Goal: Information Seeking & Learning: Learn about a topic

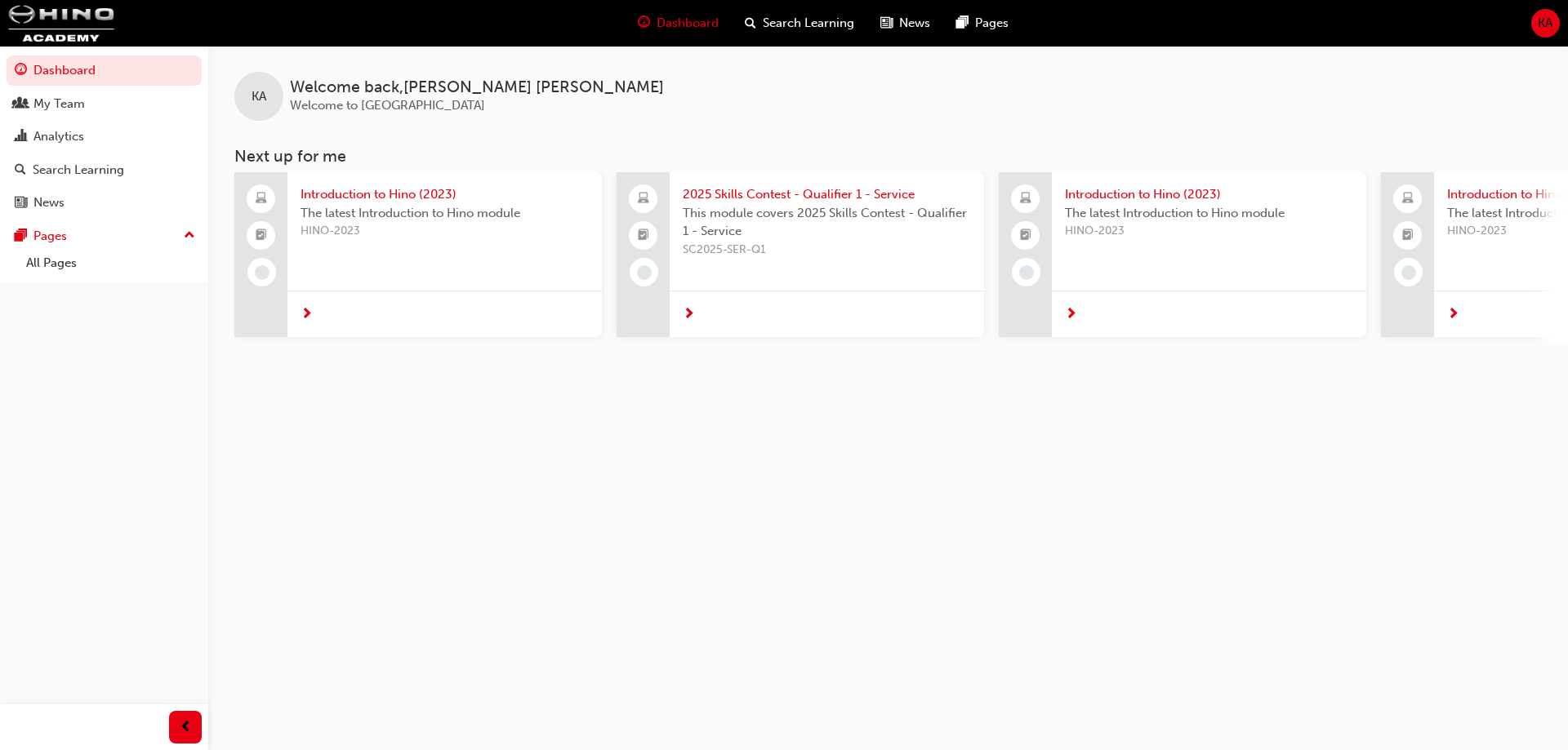
click at [1150, 533] on div "KA Welcome back , [PERSON_NAME] Welcome to Hino Academy Next up for me Introduc…" at bounding box center [784, 375] width 1568 height 750
click at [1544, 21] on span "KA" at bounding box center [1546, 23] width 15 height 19
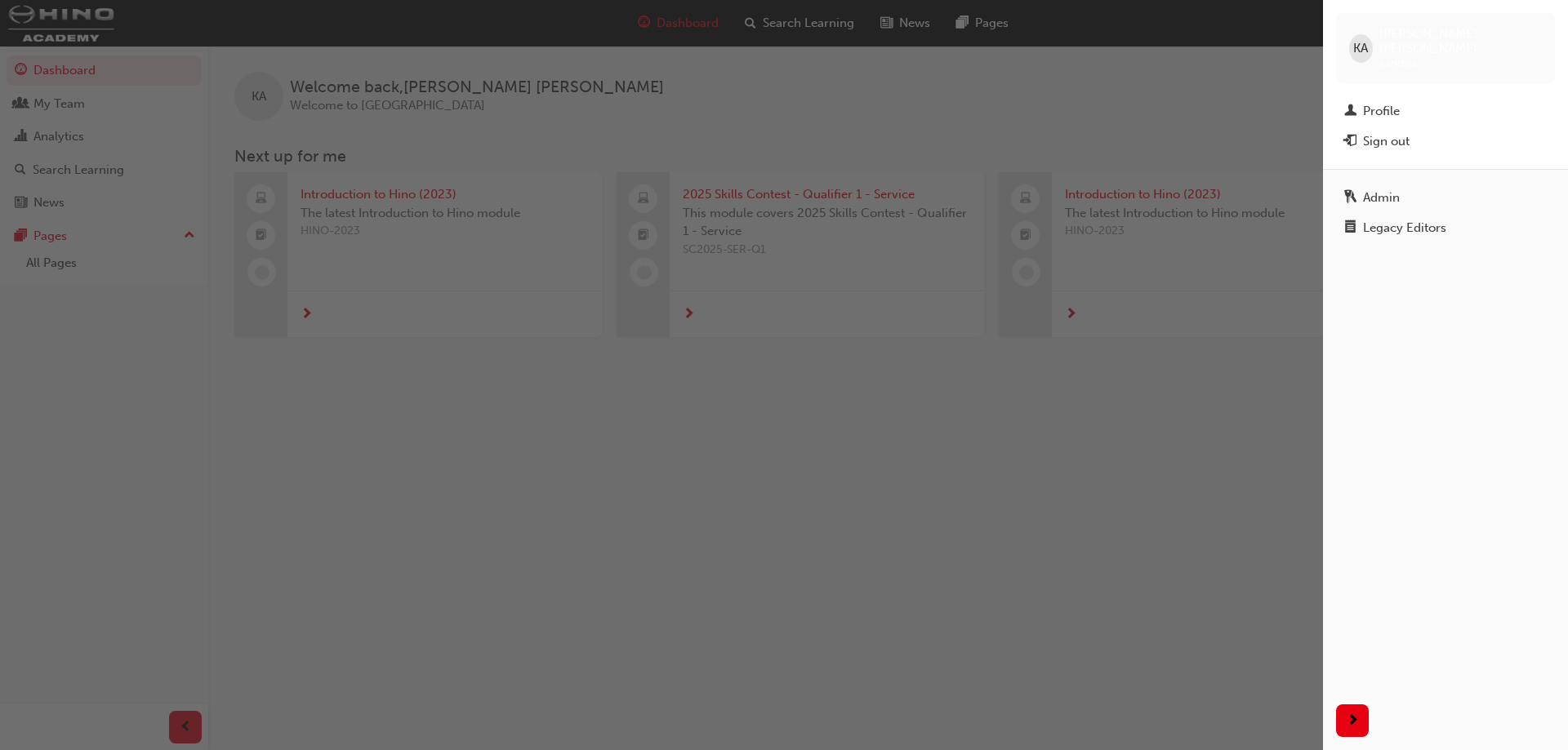
click at [1258, 137] on div "button" at bounding box center [661, 375] width 1323 height 750
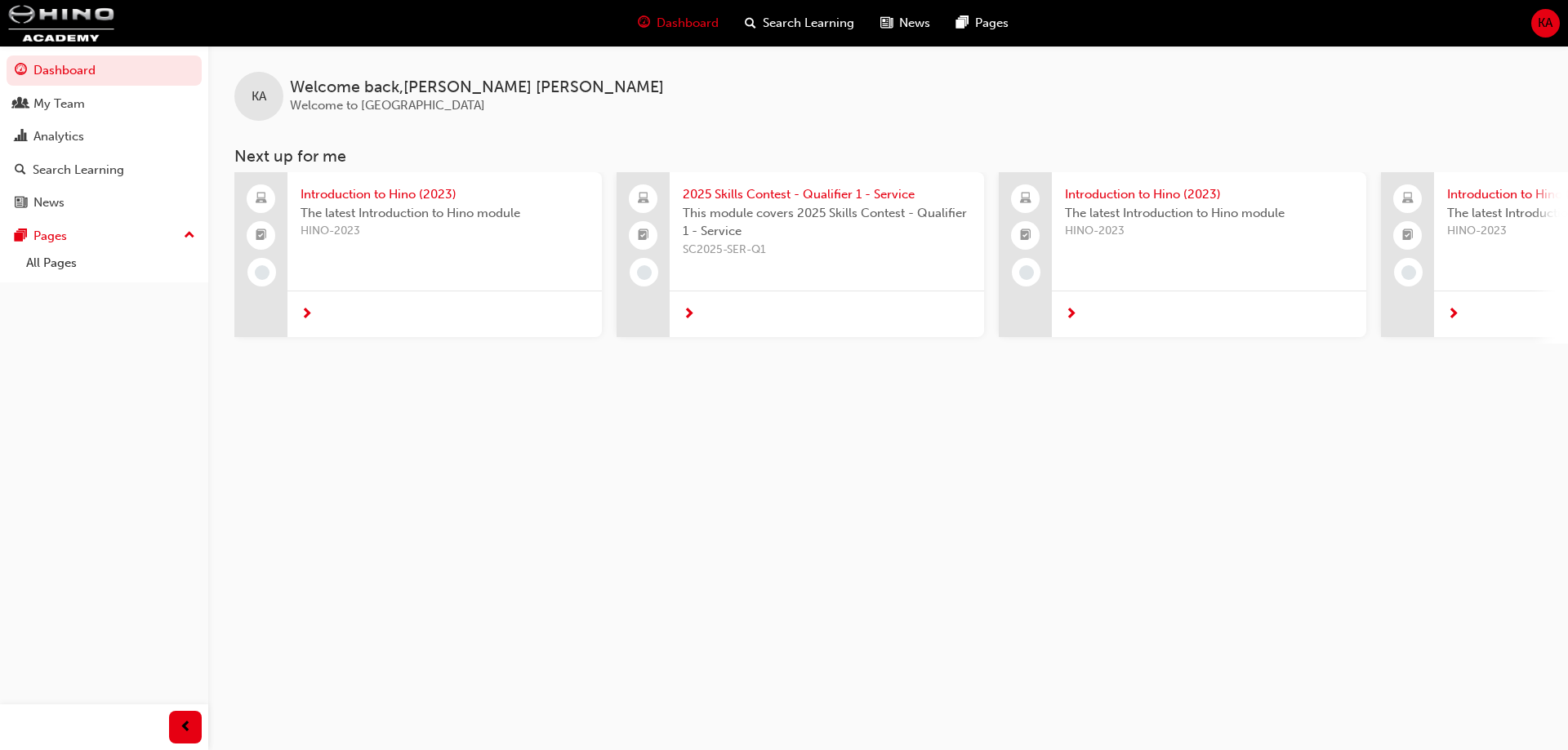
click at [1123, 642] on div "KA Welcome back , Kevin Andika Welcome to Hino Academy Next up for me Introduct…" at bounding box center [784, 375] width 1568 height 750
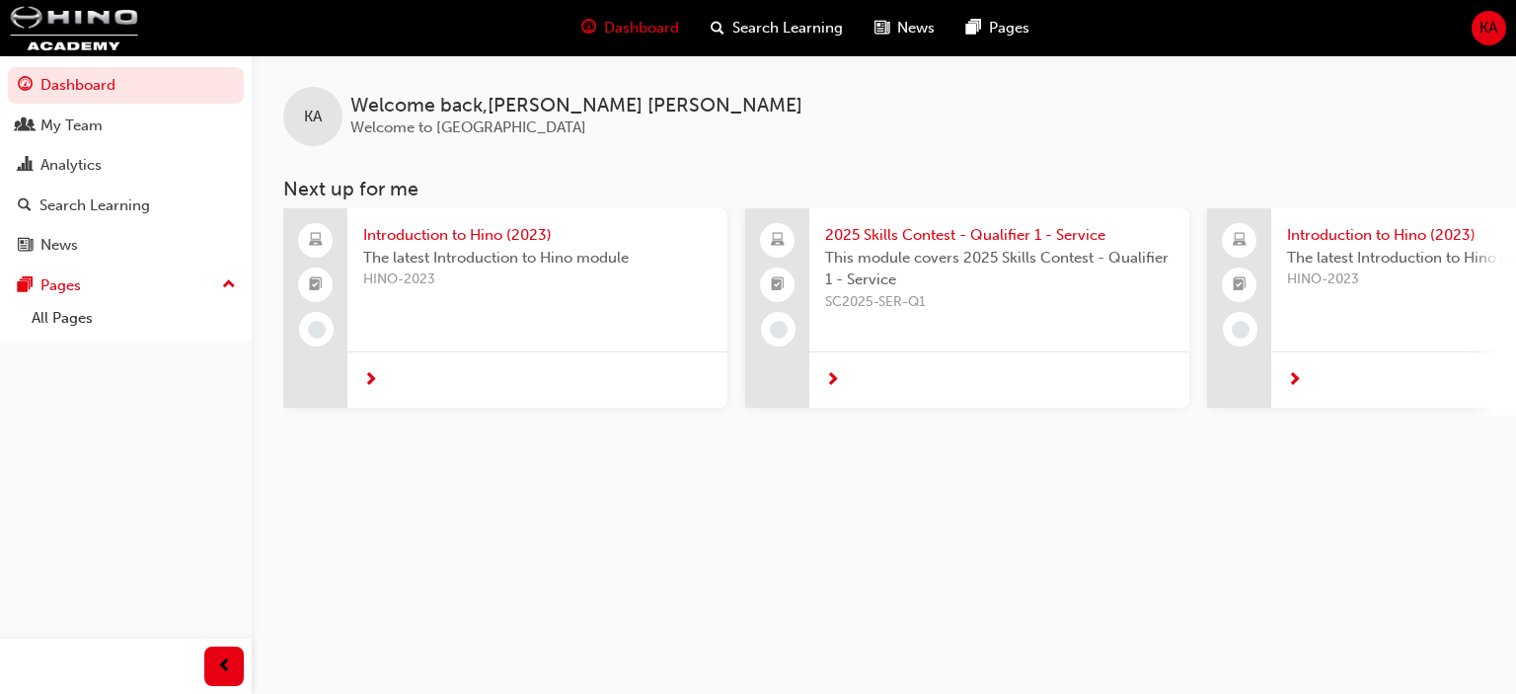
drag, startPoint x: 1410, startPoint y: 4, endPoint x: 1025, endPoint y: 280, distance: 473.9
click at [1025, 280] on span "This module covers 2025 Skills Contest - Qualifier 1 - Service" at bounding box center [999, 269] width 348 height 44
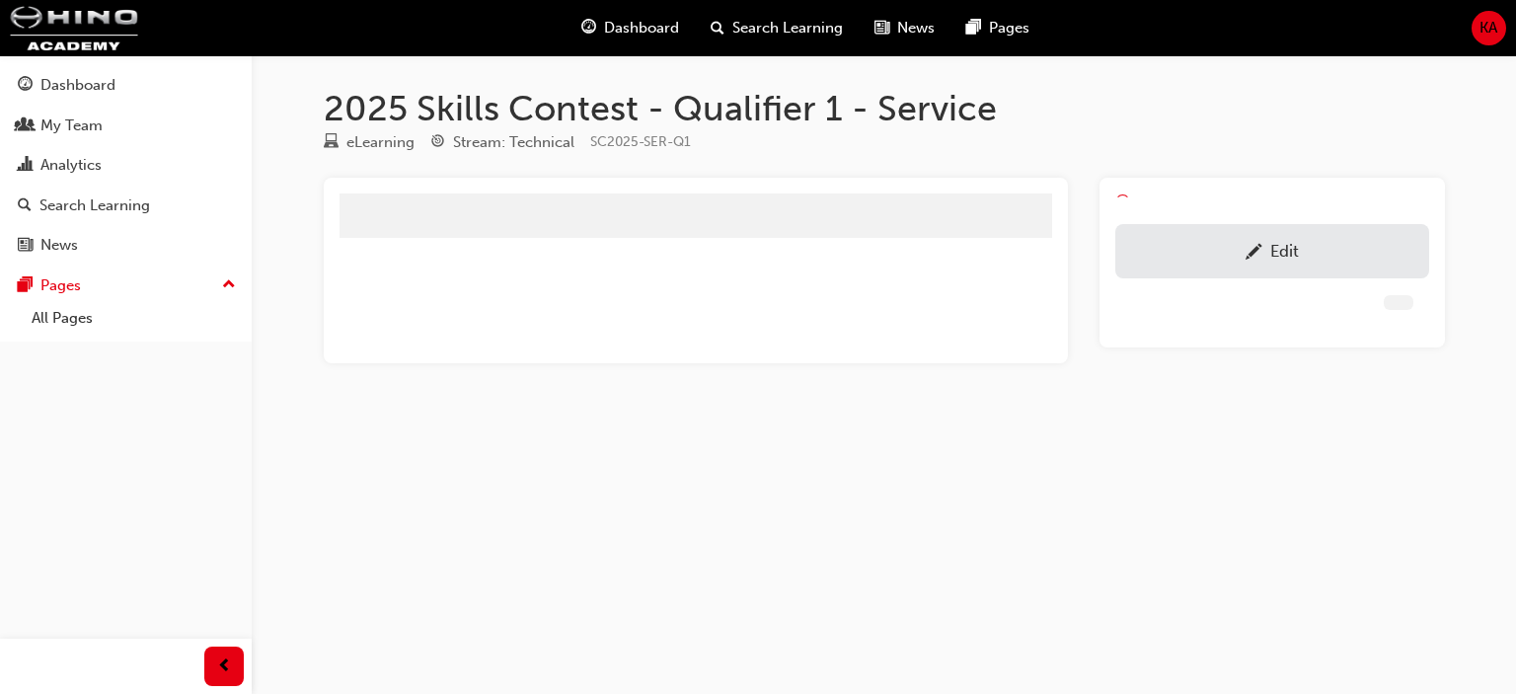
click at [1481, 25] on span "KA" at bounding box center [1489, 28] width 18 height 23
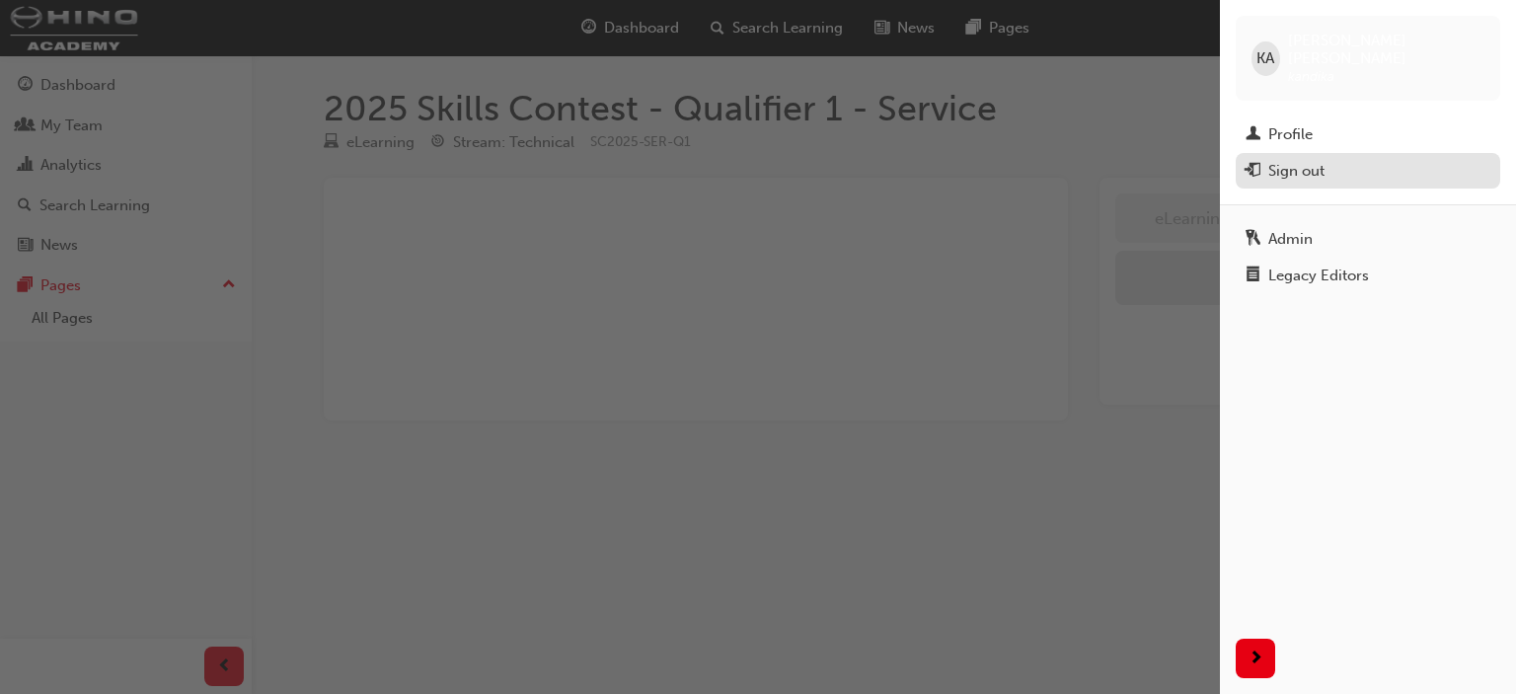
click at [1304, 160] on div "Sign out" at bounding box center [1296, 171] width 56 height 23
